Goal: Book appointment/travel/reservation

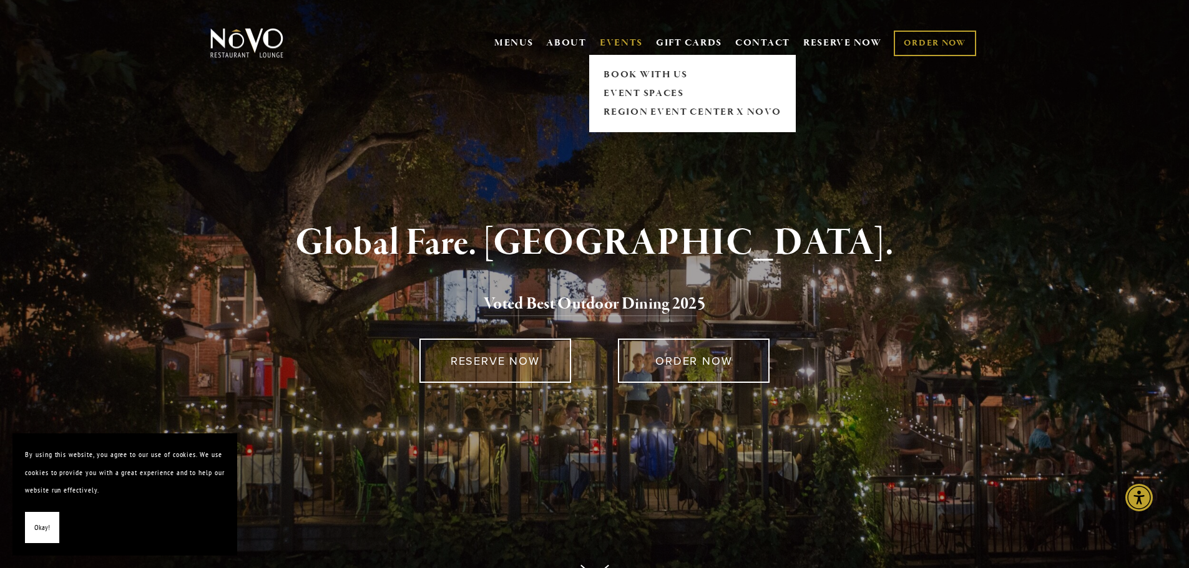
click at [627, 44] on link "EVENTS" at bounding box center [621, 43] width 43 height 12
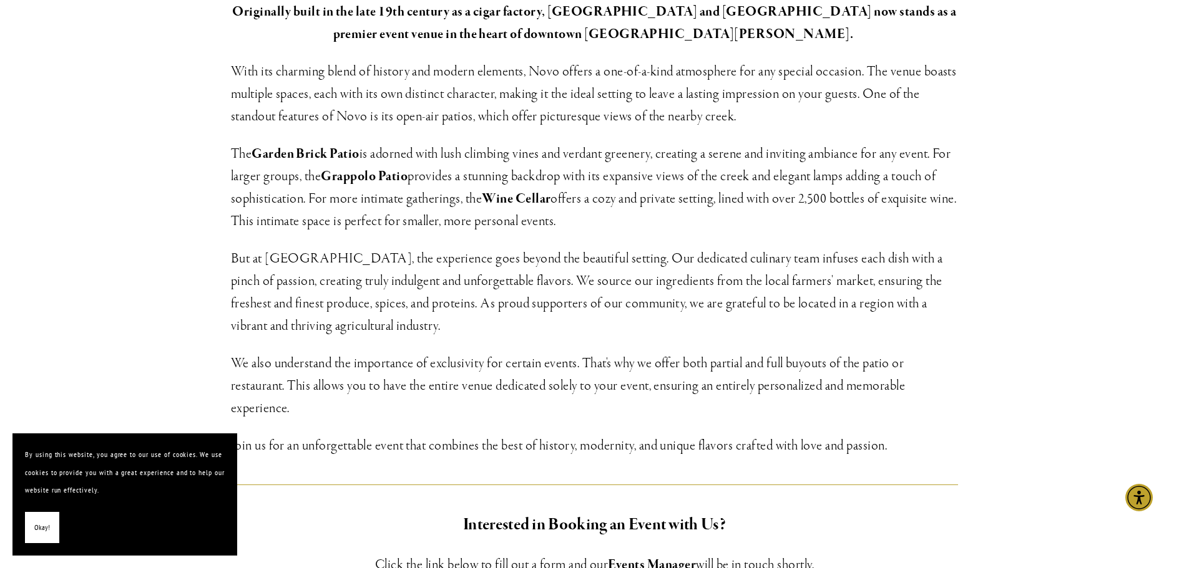
scroll to position [374, 0]
click at [41, 523] on span "Okay!" at bounding box center [42, 528] width 16 height 18
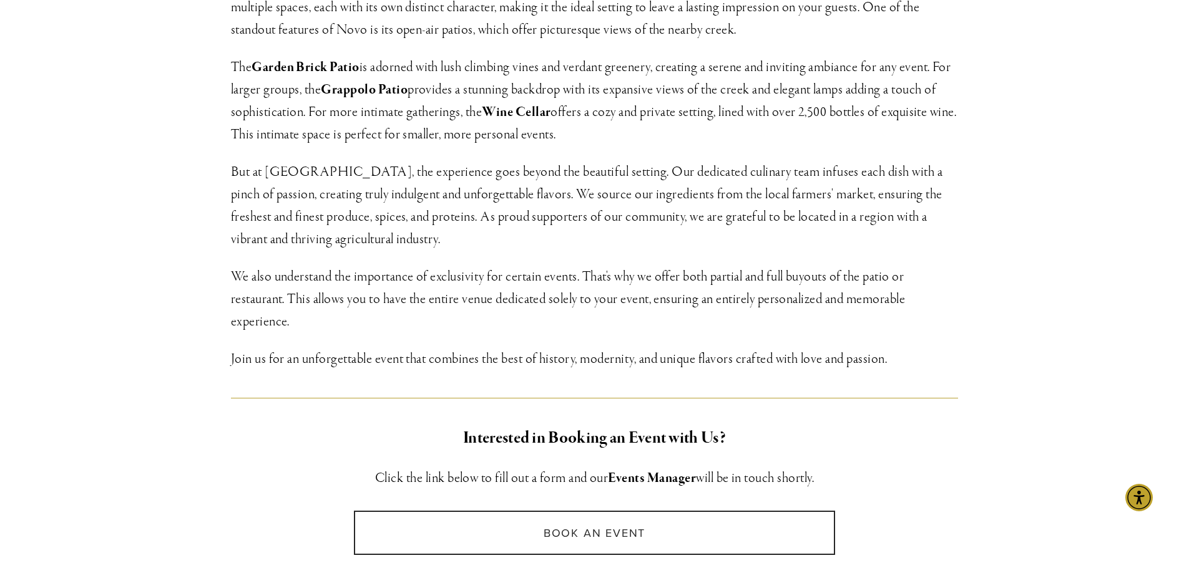
scroll to position [686, 0]
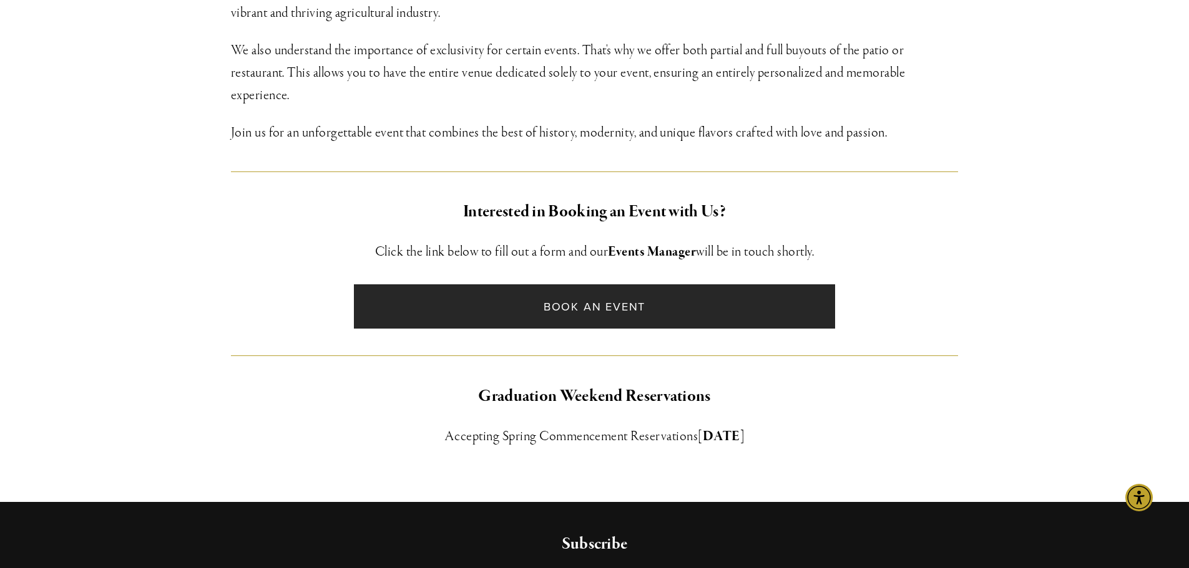
click at [596, 314] on link "Book an Event" at bounding box center [594, 307] width 481 height 44
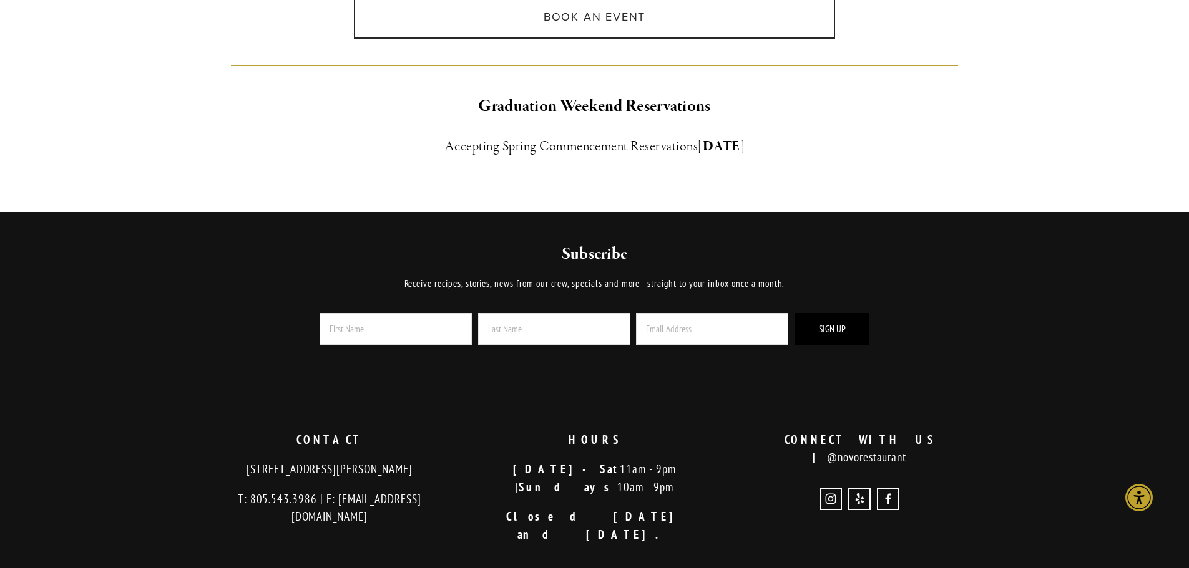
scroll to position [998, 0]
